Goal: Task Accomplishment & Management: Use online tool/utility

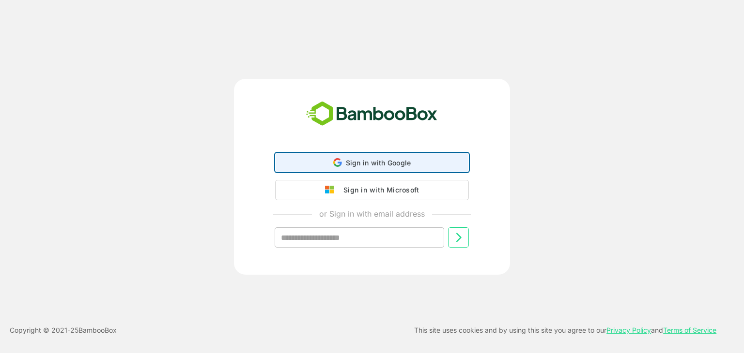
click at [368, 164] on span "Sign in with Google" at bounding box center [378, 163] width 65 height 8
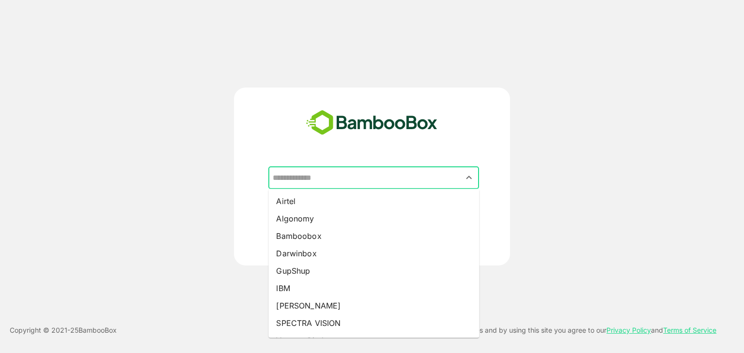
click at [320, 172] on input "text" at bounding box center [373, 178] width 207 height 18
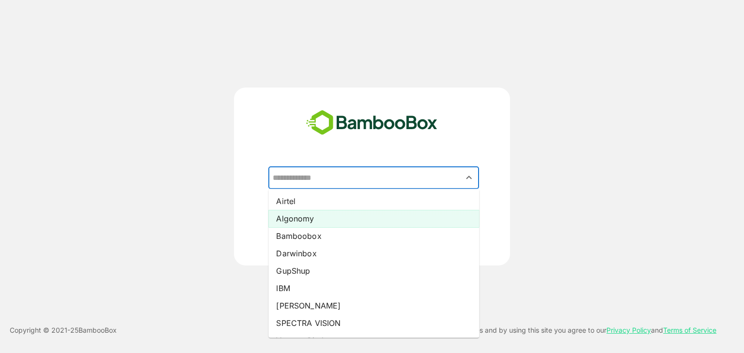
drag, startPoint x: 333, startPoint y: 200, endPoint x: 403, endPoint y: 220, distance: 72.6
click at [403, 220] on ul "Airtel Algonomy Bamboobox Darwinbox GupShup IBM [PERSON_NAME] SPECTRA VISION Va…" at bounding box center [373, 263] width 211 height 149
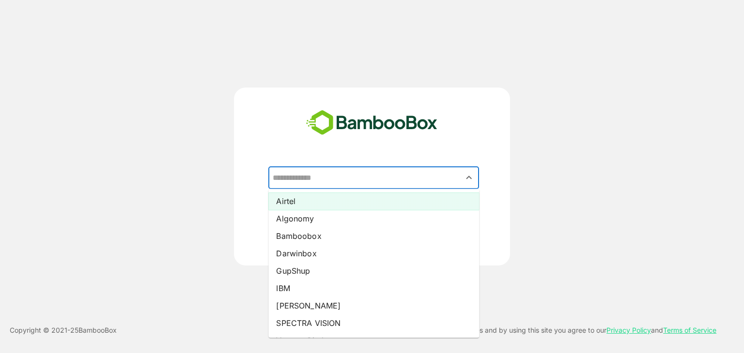
click at [397, 203] on li "Airtel" at bounding box center [373, 201] width 211 height 17
type input "******"
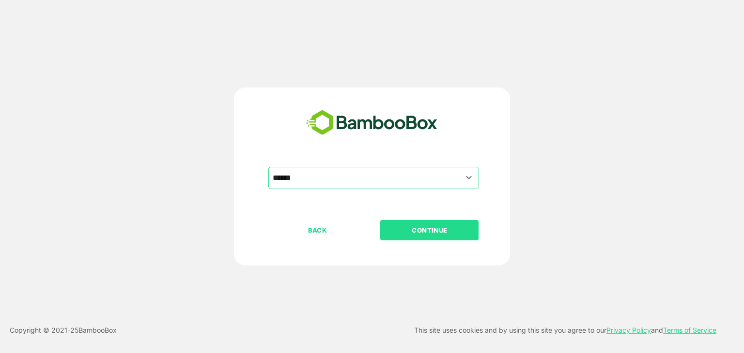
click at [444, 223] on button "CONTINUE" at bounding box center [429, 230] width 98 height 20
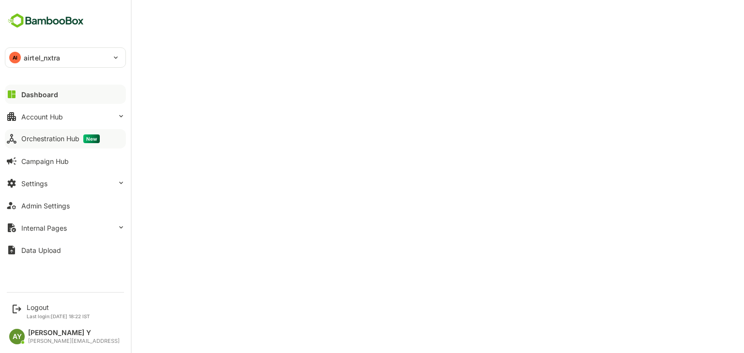
click at [19, 132] on button "Orchestration Hub New" at bounding box center [65, 138] width 121 height 19
click at [48, 65] on div "AI airtel_nxtra" at bounding box center [59, 57] width 108 height 19
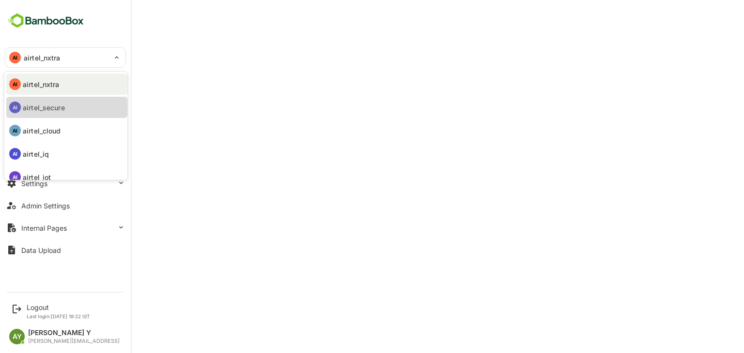
click at [61, 101] on li "AI airtel_secure" at bounding box center [66, 107] width 121 height 21
type input "**********"
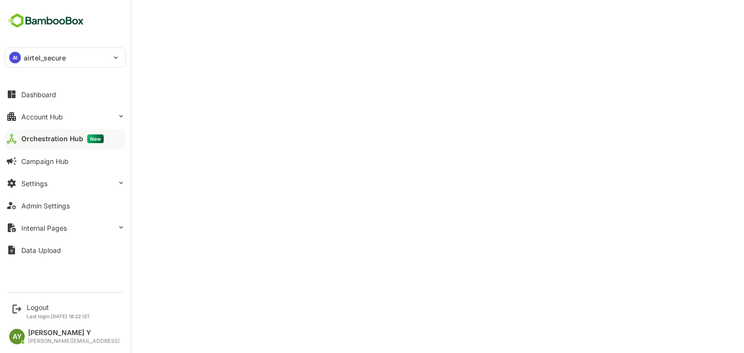
click at [65, 50] on div "AI airtel_secure" at bounding box center [59, 57] width 108 height 19
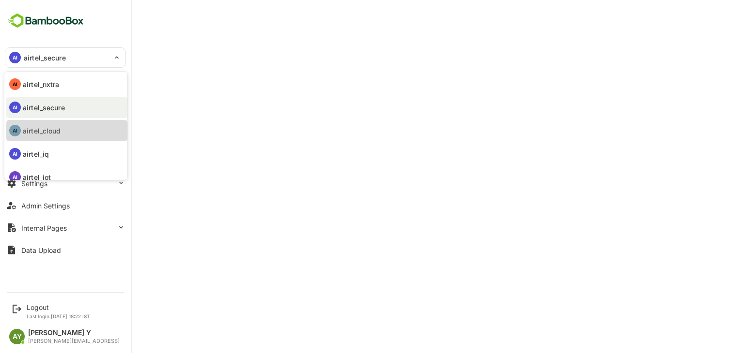
click at [62, 139] on li "AI airtel_cloud" at bounding box center [66, 130] width 121 height 21
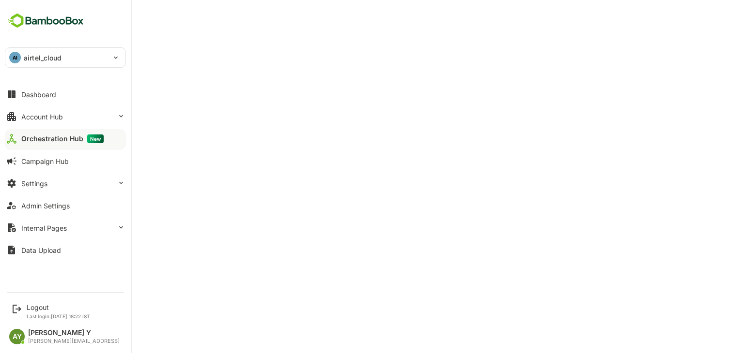
click at [85, 48] on div "AI airtel_cloud" at bounding box center [59, 57] width 108 height 19
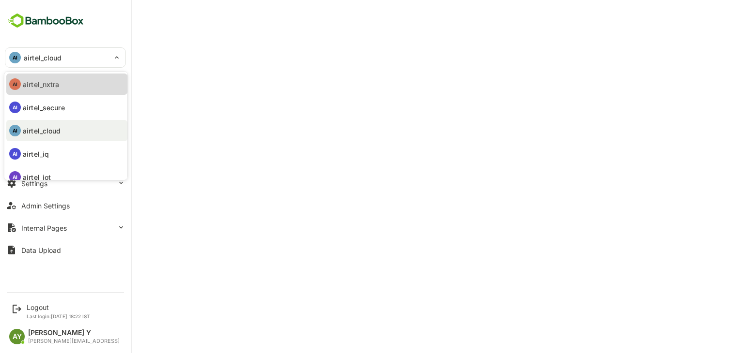
click at [71, 88] on li "AI airtel_nxtra" at bounding box center [66, 84] width 121 height 21
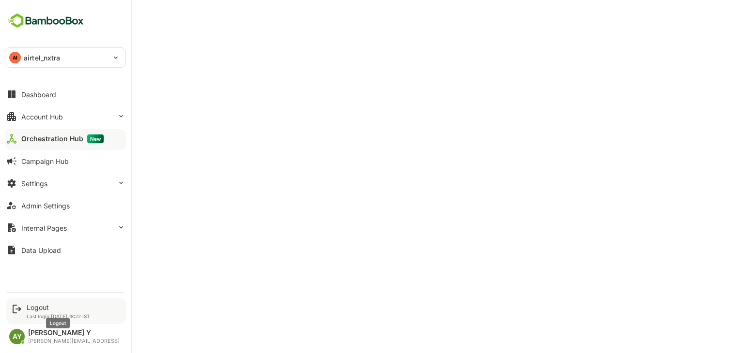
click at [35, 310] on div "Logout" at bounding box center [58, 308] width 63 height 8
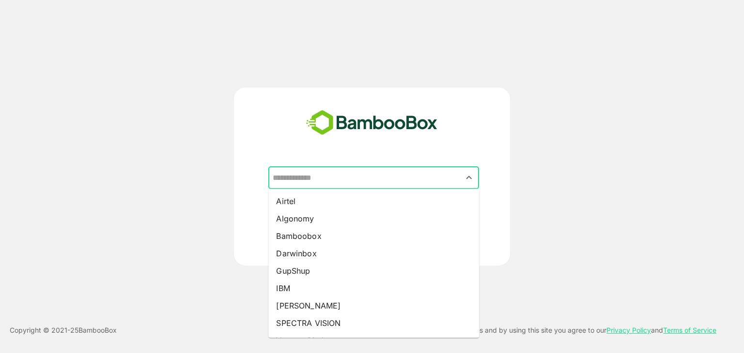
click at [334, 170] on input "text" at bounding box center [373, 178] width 207 height 18
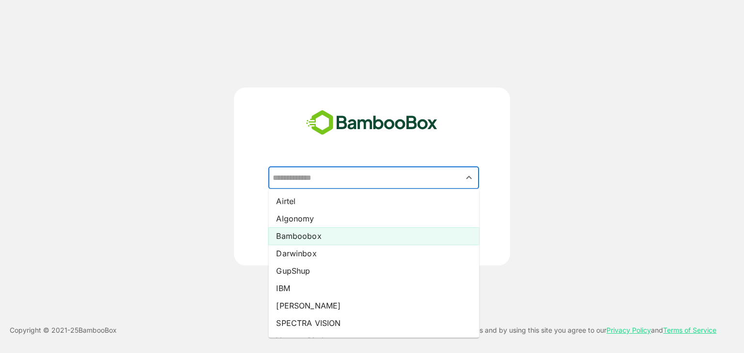
click at [327, 232] on li "Bamboobox" at bounding box center [373, 236] width 211 height 17
type input "*********"
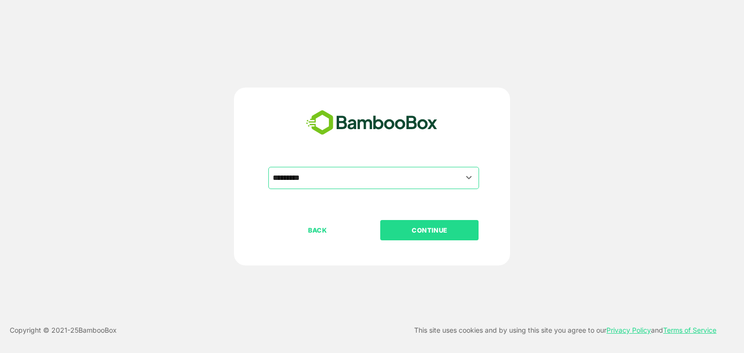
click at [439, 233] on p "CONTINUE" at bounding box center [429, 230] width 97 height 11
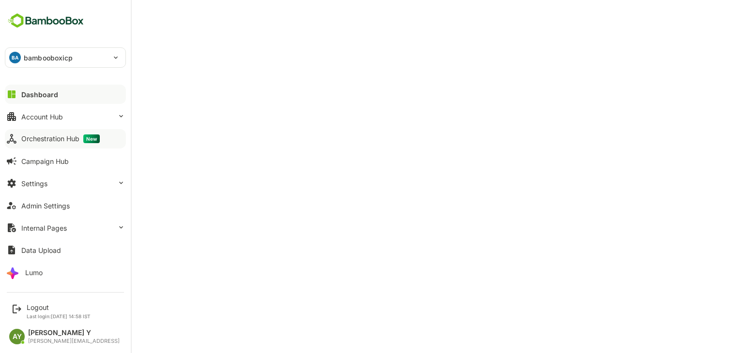
click at [6, 132] on button "Orchestration Hub New" at bounding box center [65, 138] width 121 height 19
